Goal: Task Accomplishment & Management: Use online tool/utility

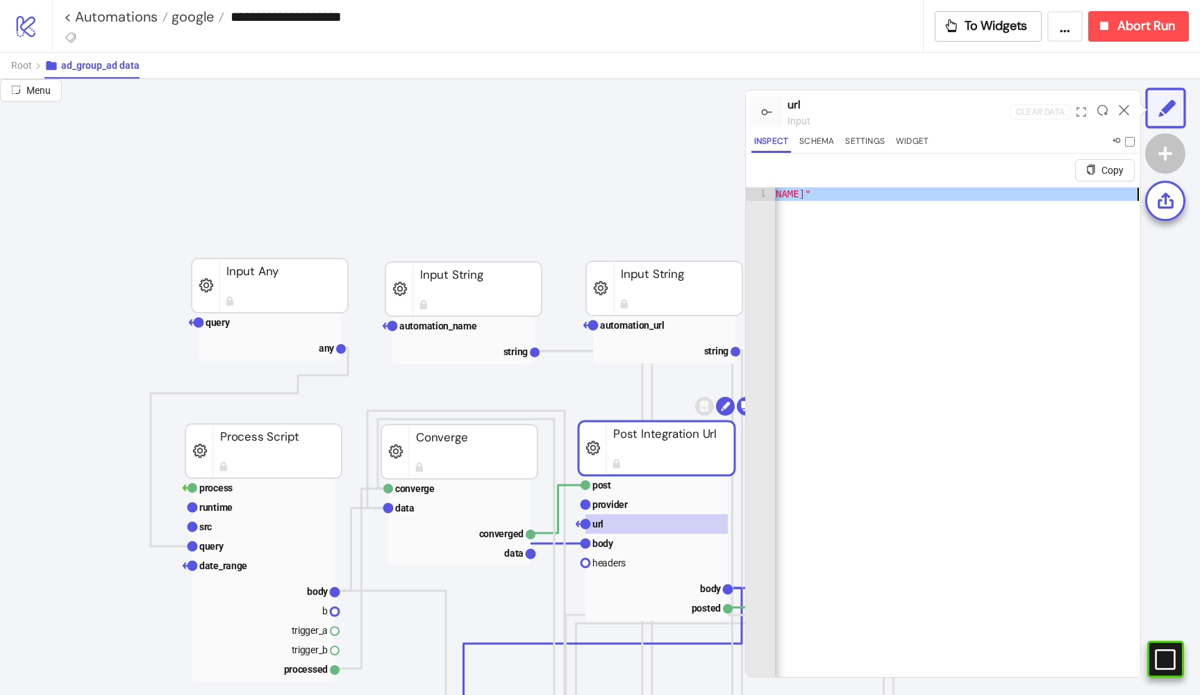
scroll to position [52, 158]
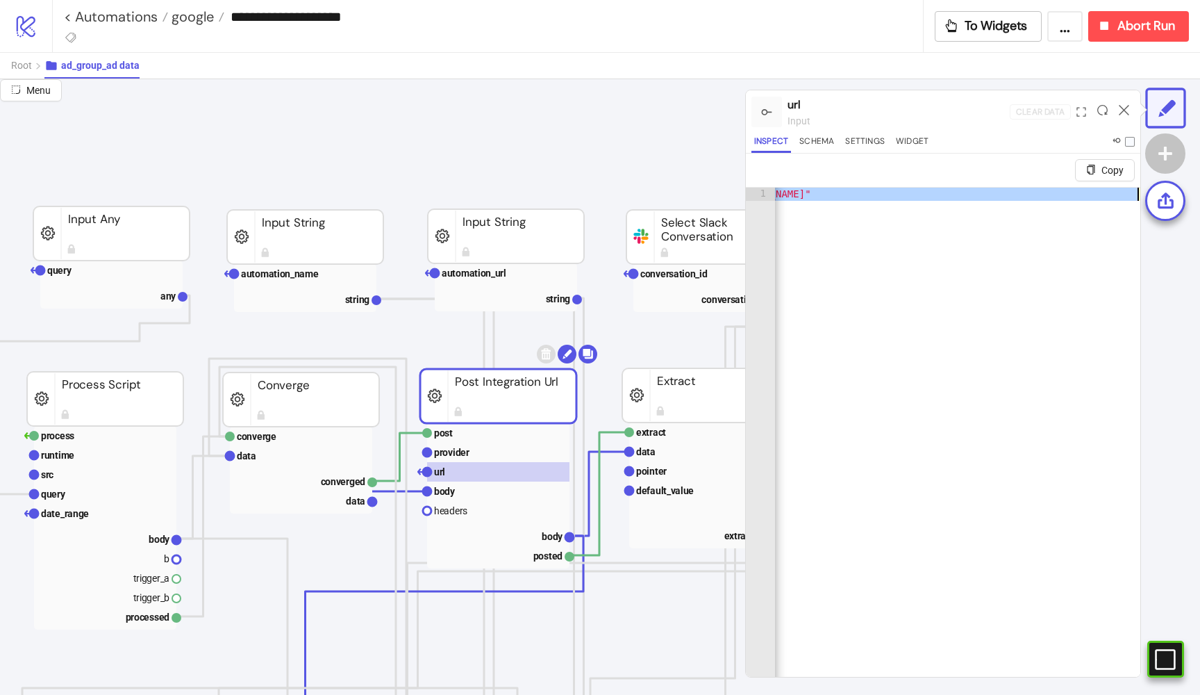
click at [946, 222] on div ""[URL][DOMAIN_NAME]"" at bounding box center [915, 463] width 449 height 550
click at [975, 197] on div ""[URL][DOMAIN_NAME]"" at bounding box center [915, 463] width 449 height 550
click at [1001, 192] on div ""[URL][DOMAIN_NAME]"" at bounding box center [999, 463] width 449 height 550
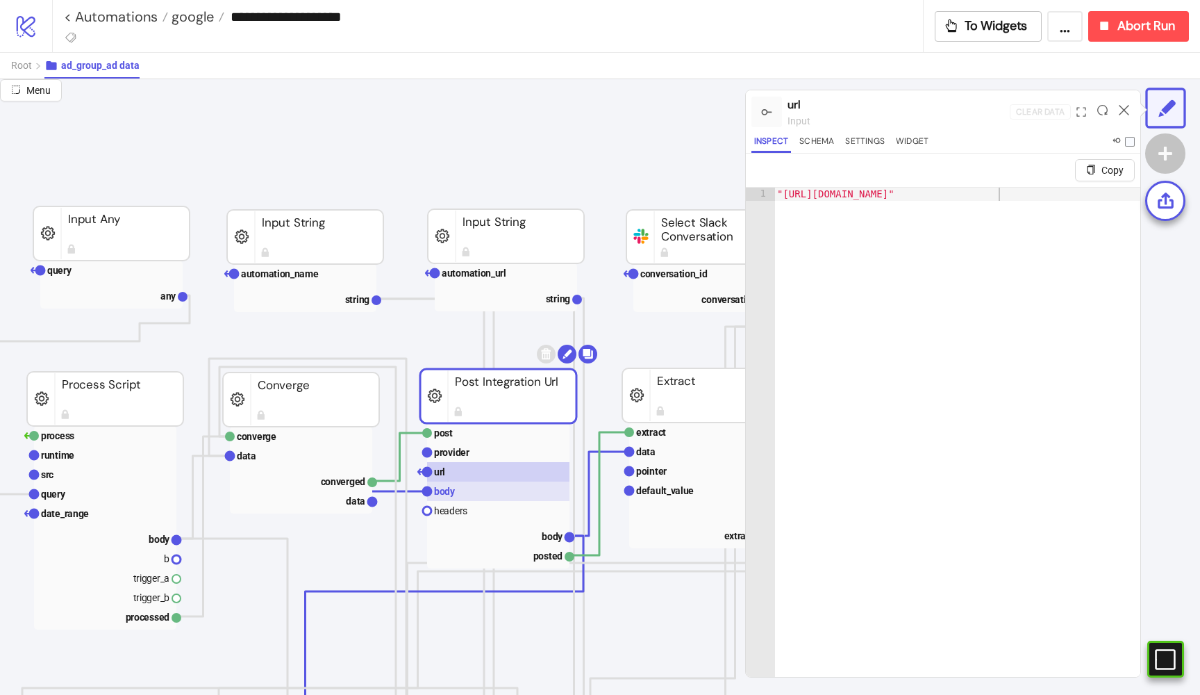
click at [453, 485] on rect at bounding box center [498, 490] width 142 height 19
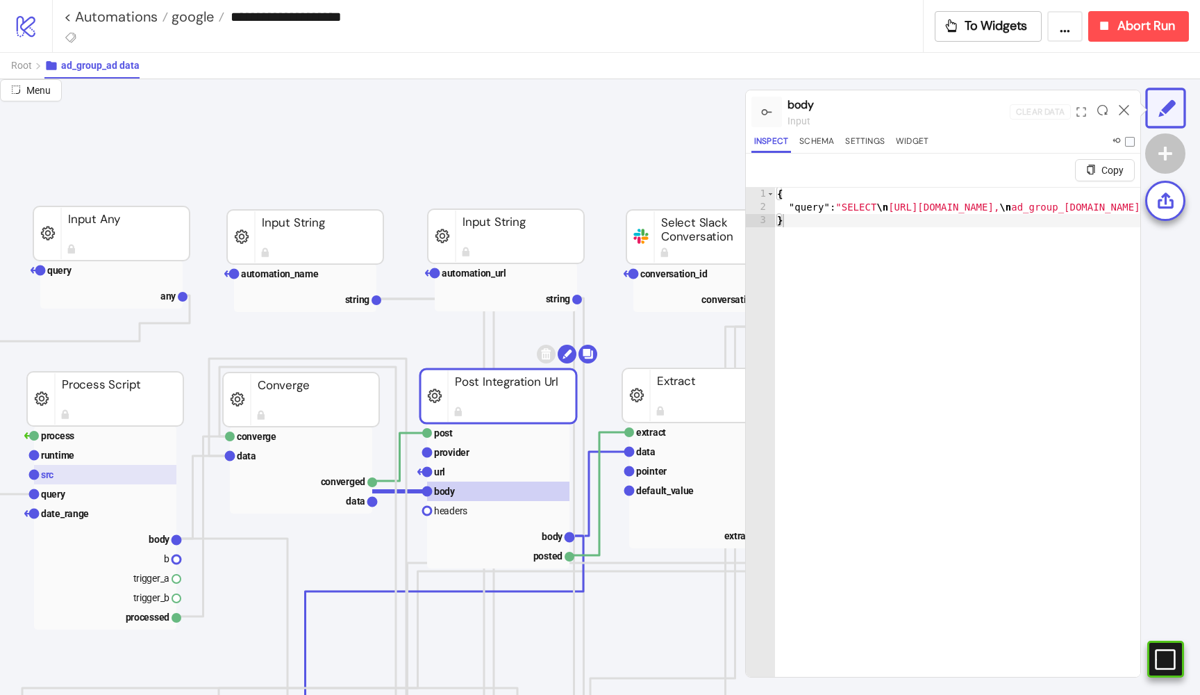
click at [89, 478] on rect at bounding box center [105, 474] width 142 height 19
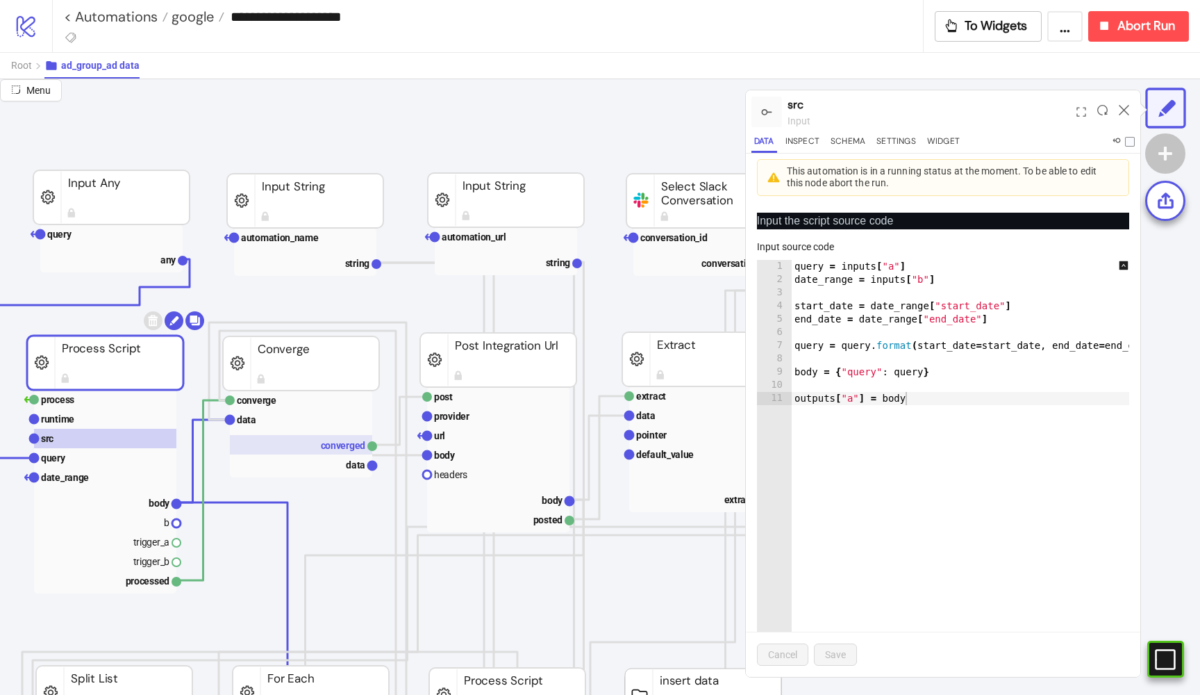
scroll to position [103, 160]
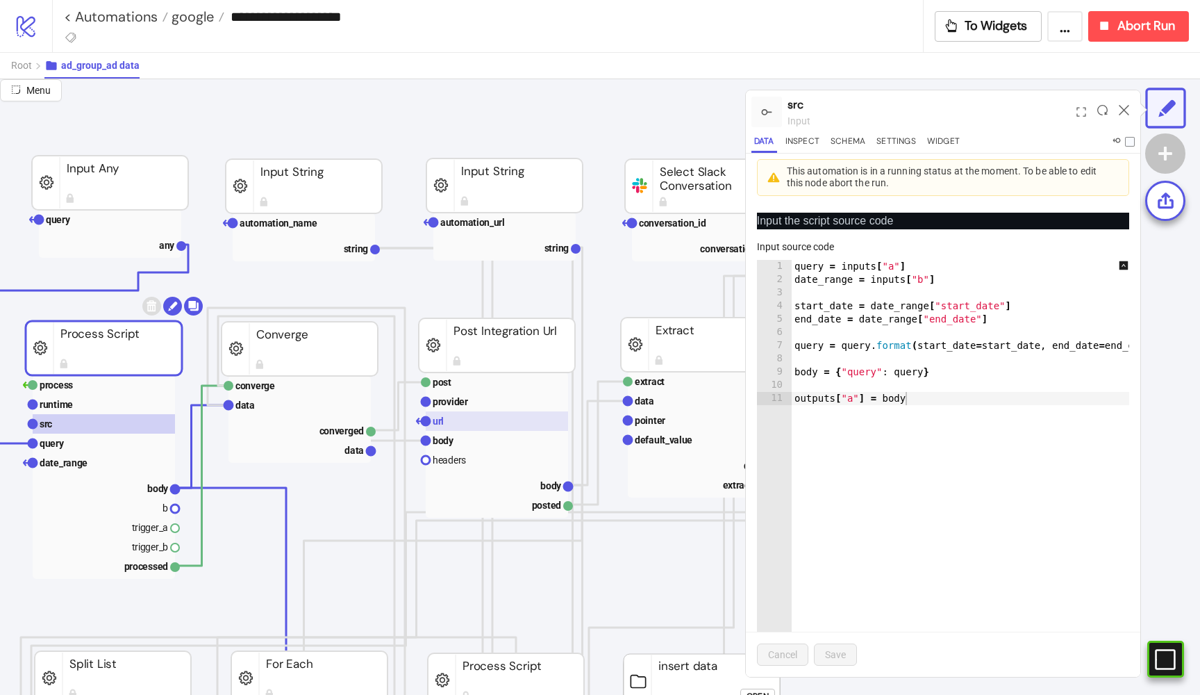
click at [474, 417] on rect at bounding box center [497, 420] width 142 height 19
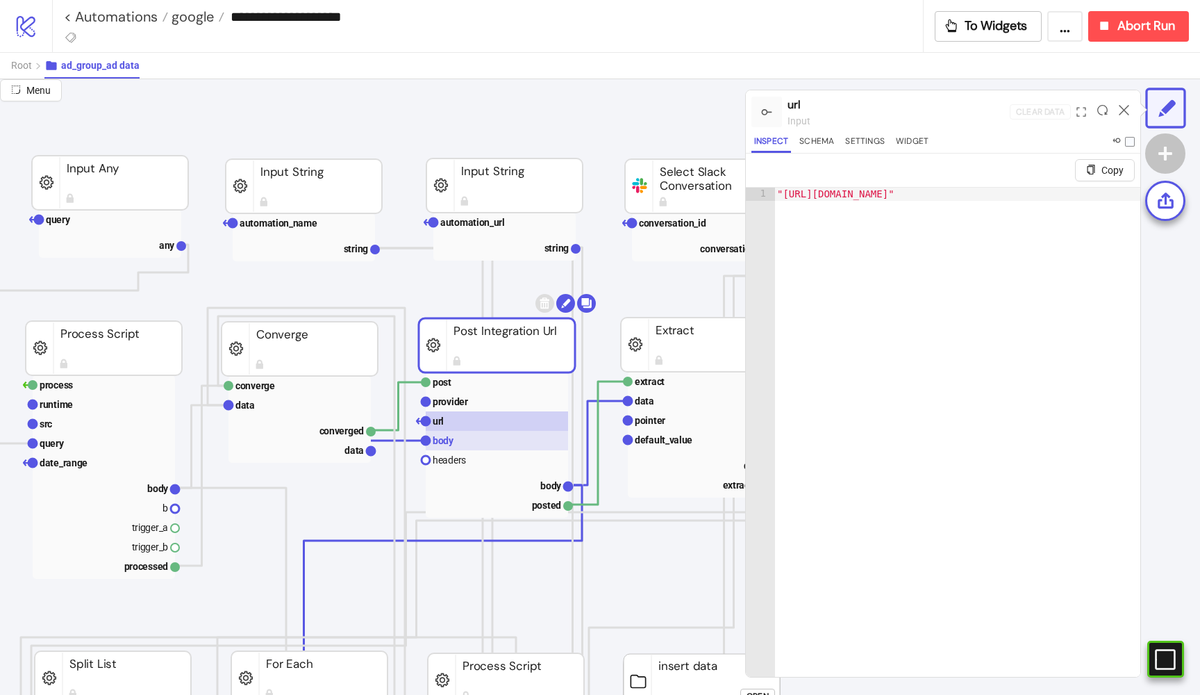
click at [457, 443] on rect at bounding box center [497, 440] width 142 height 19
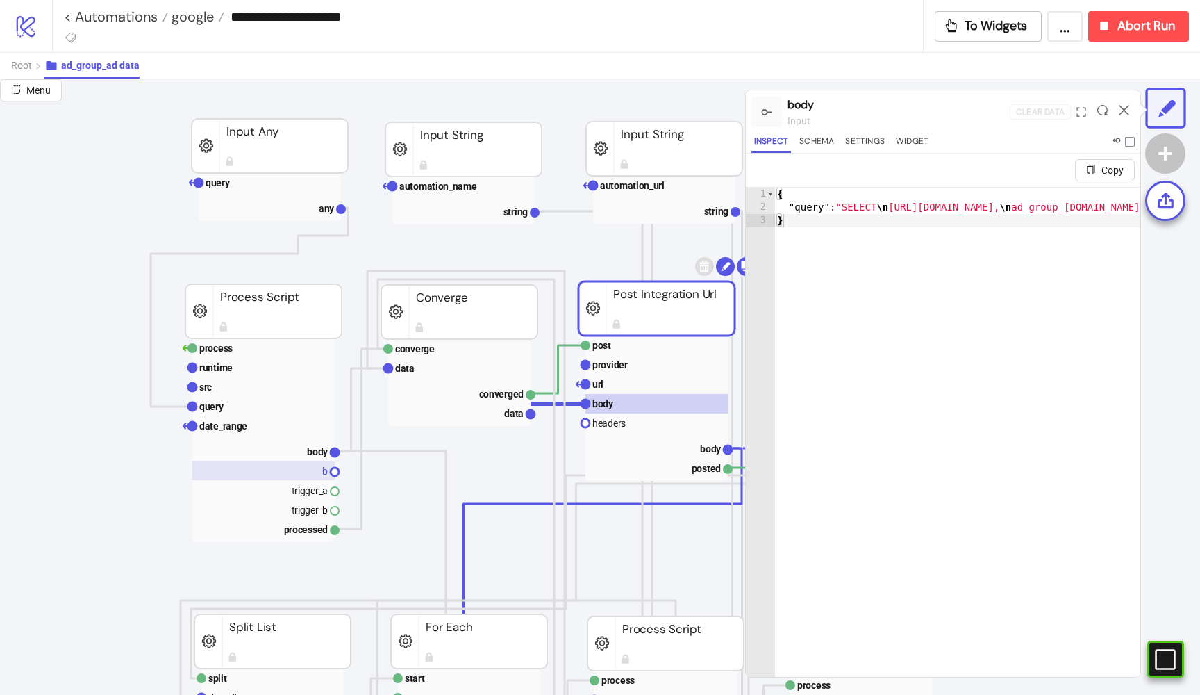
scroll to position [140, 0]
click at [308, 449] on text "body" at bounding box center [318, 451] width 22 height 11
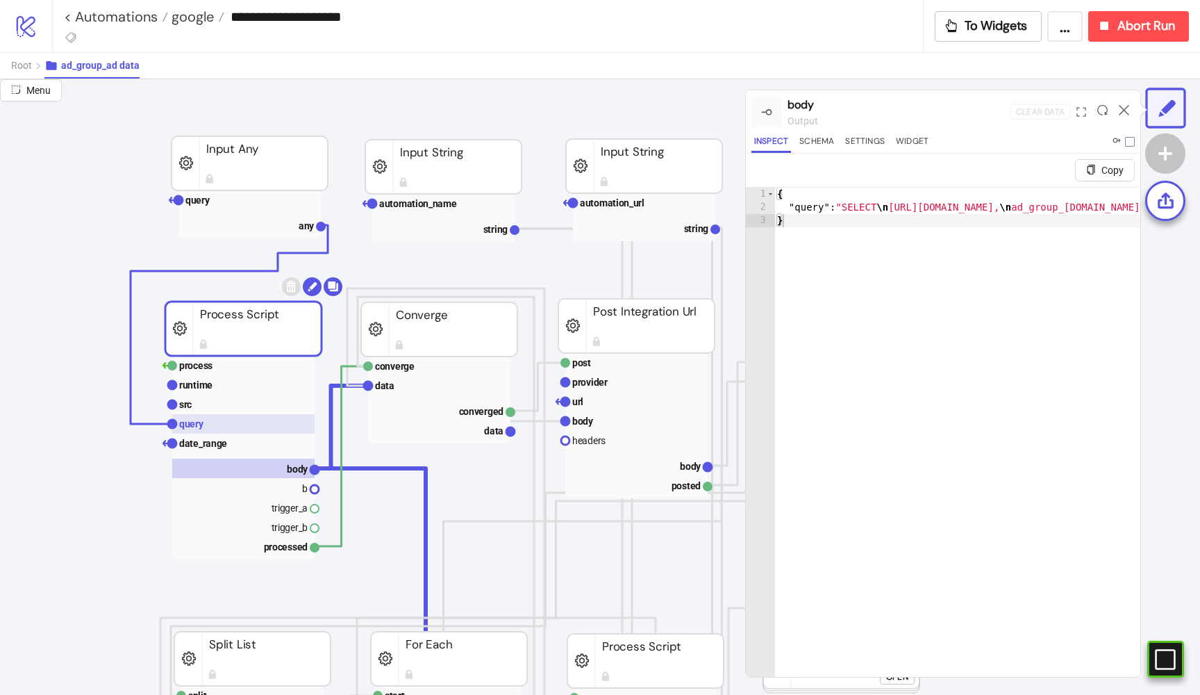
scroll to position [122, 13]
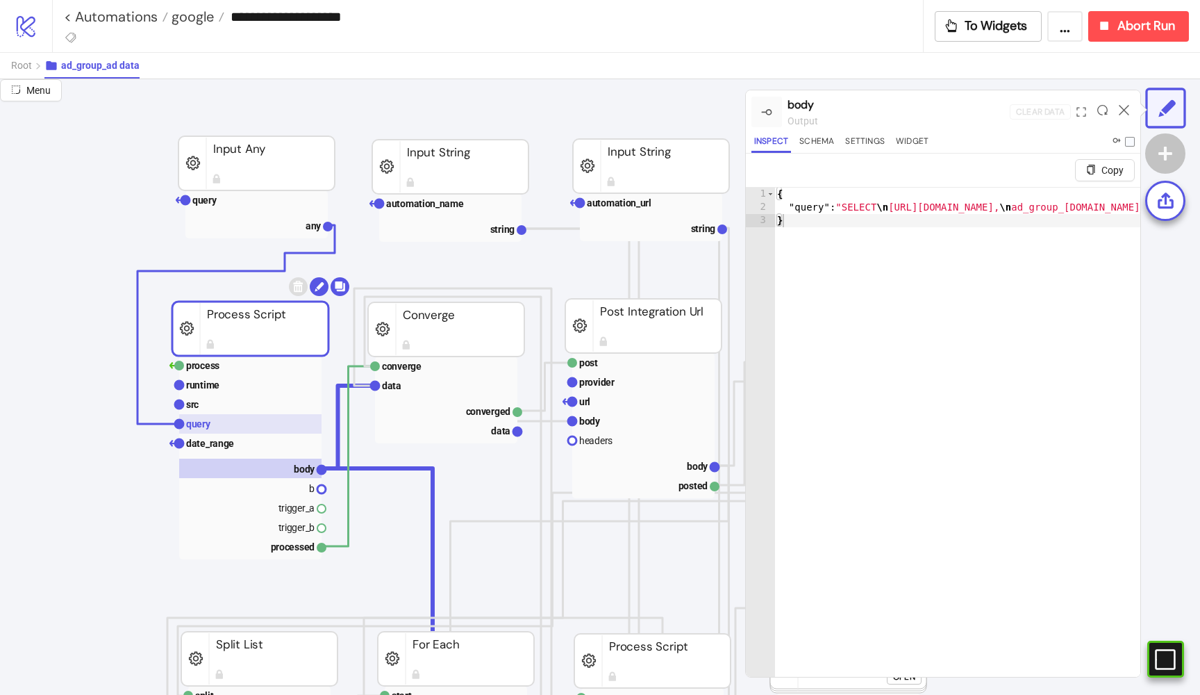
click at [192, 420] on text "query" at bounding box center [198, 423] width 25 height 11
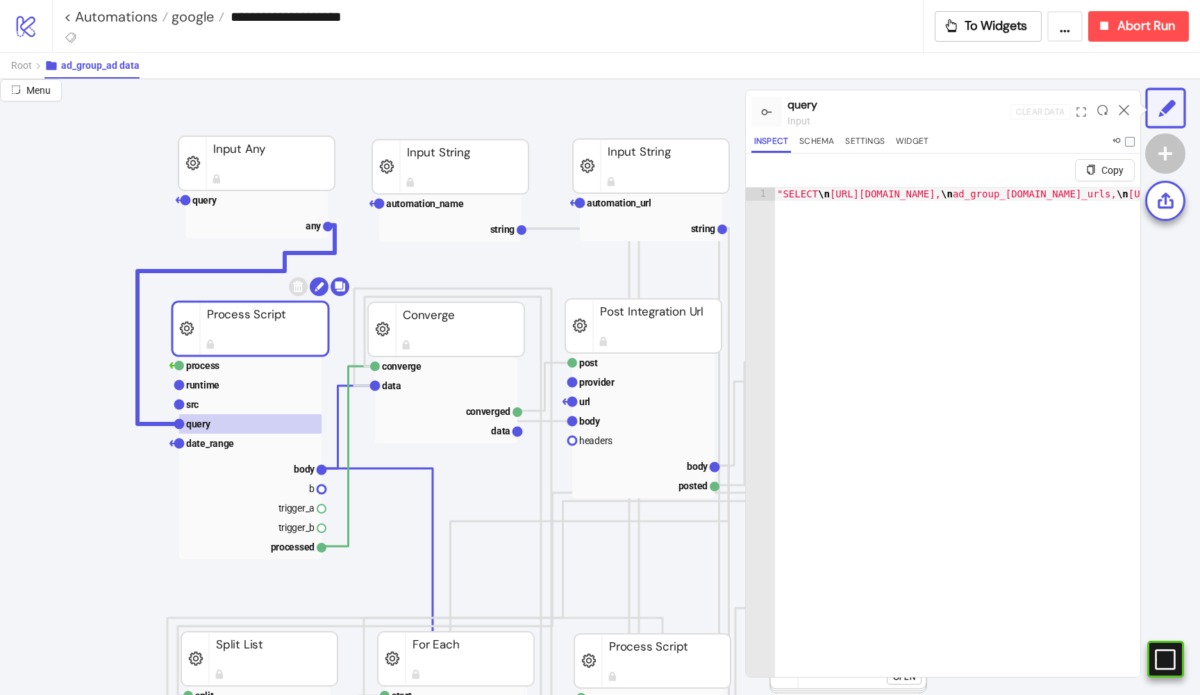
type textarea "**********"
click at [599, 406] on rect at bounding box center [643, 401] width 142 height 19
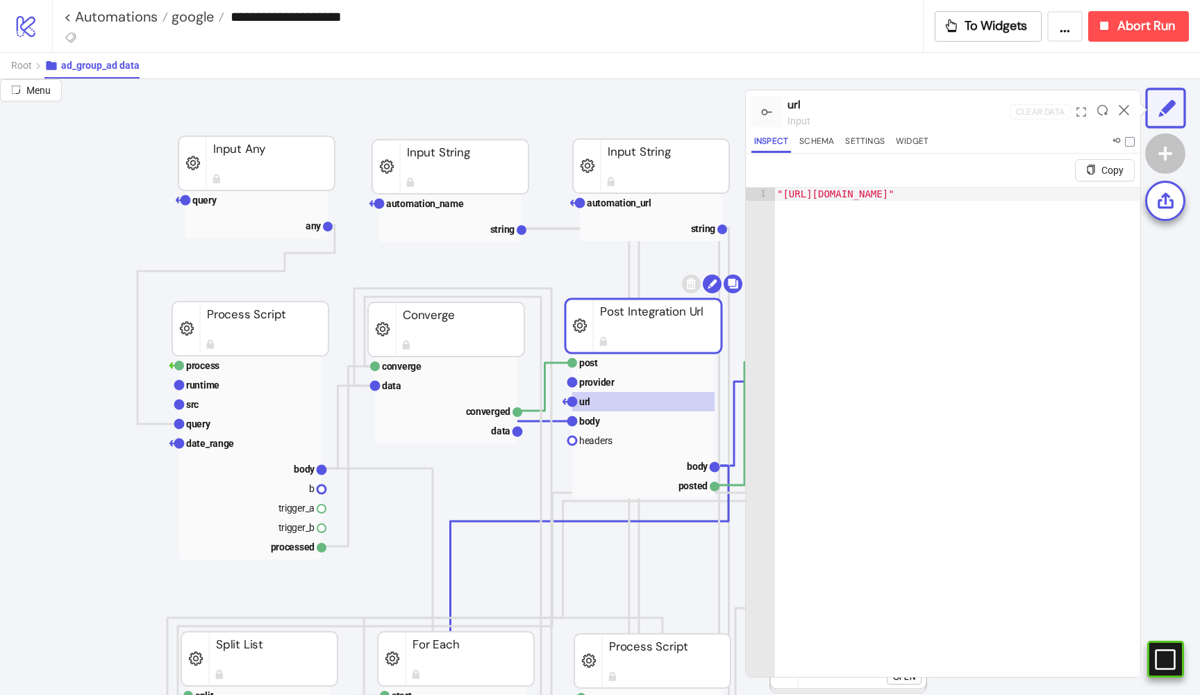
type textarea "**********"
drag, startPoint x: 1060, startPoint y: 193, endPoint x: 1115, endPoint y: 191, distance: 54.9
click at [1116, 191] on div ""[URL][DOMAIN_NAME]"" at bounding box center [999, 463] width 449 height 550
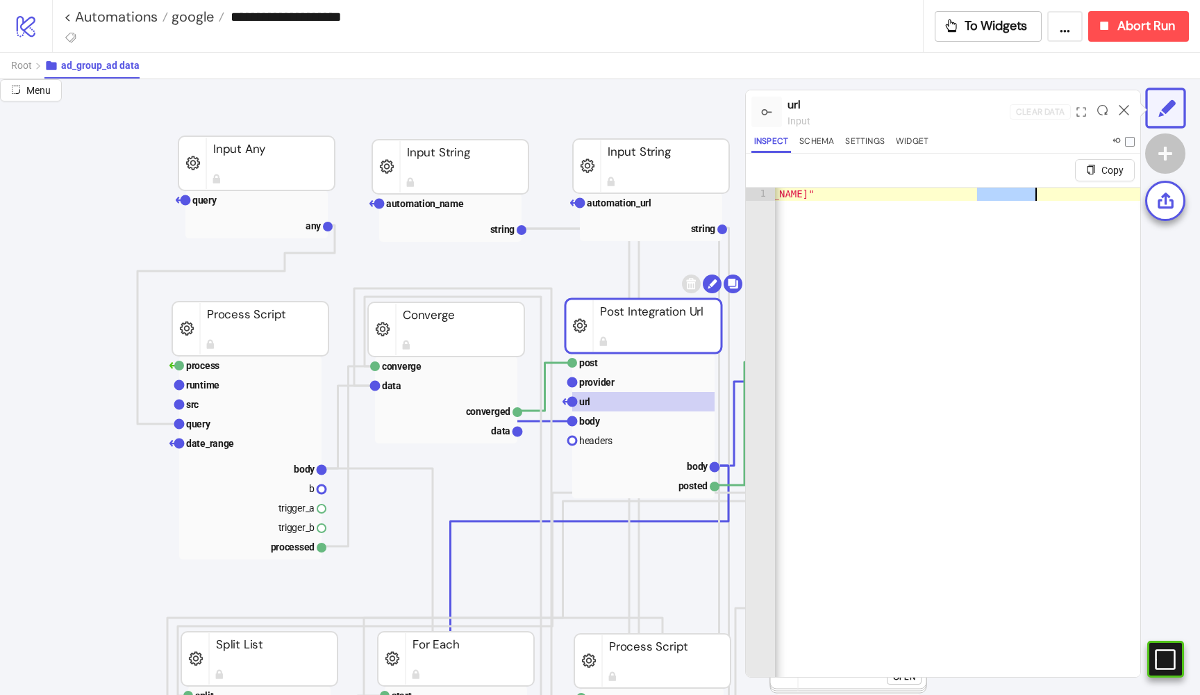
scroll to position [0, 0]
